Goal: Find specific page/section: Find specific page/section

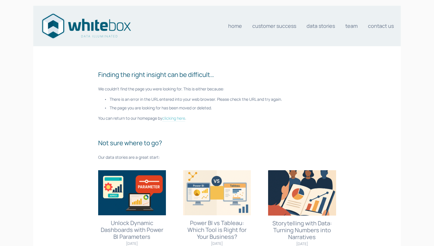
click at [176, 118] on link "clicking here" at bounding box center [173, 118] width 23 height 6
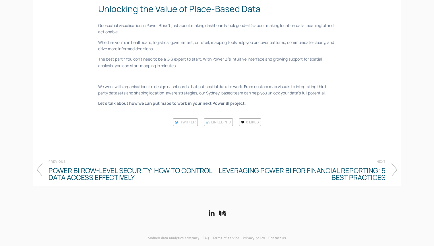
scroll to position [786, 0]
